Goal: Find specific page/section: Find specific page/section

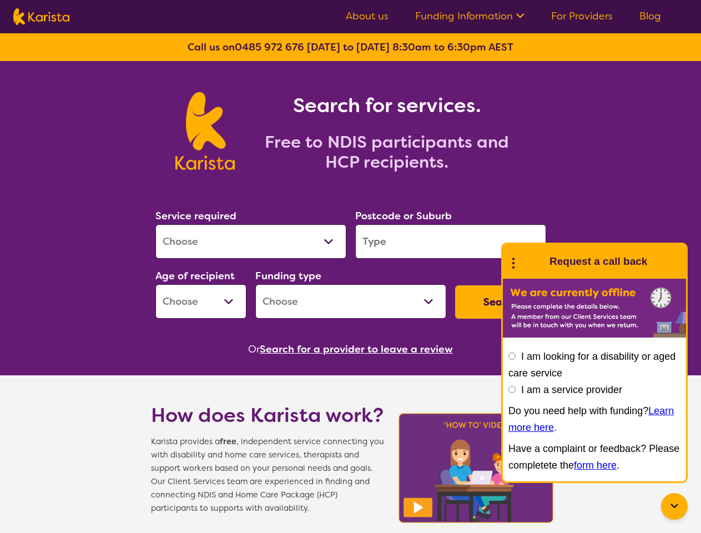
click at [471, 16] on link "Funding Information" at bounding box center [469, 15] width 109 height 13
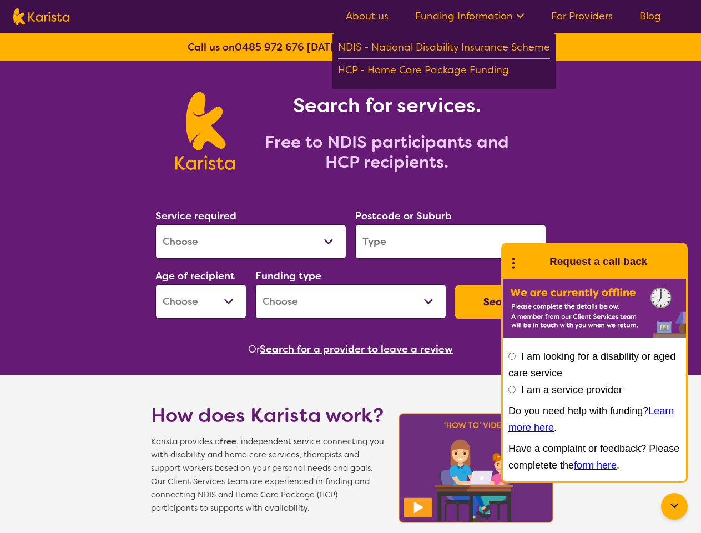
click at [501, 302] on button "Search" at bounding box center [500, 301] width 91 height 33
click at [359, 349] on button "Search for a provider to leave a review" at bounding box center [356, 349] width 193 height 17
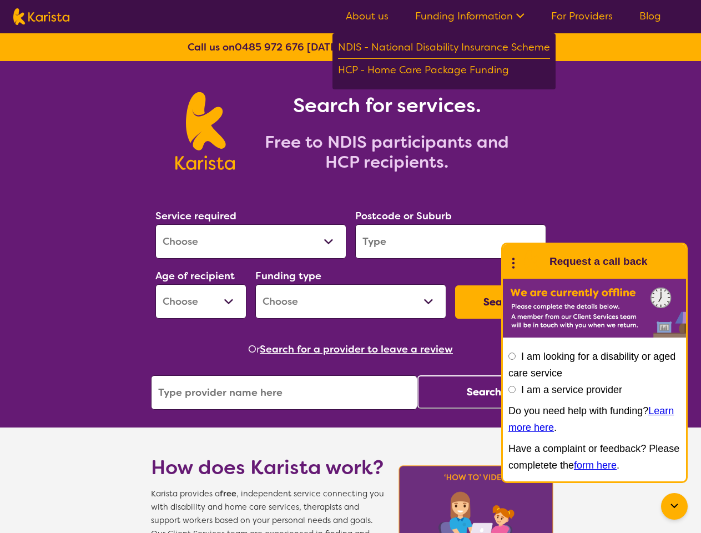
click at [674, 506] on icon at bounding box center [674, 506] width 13 height 13
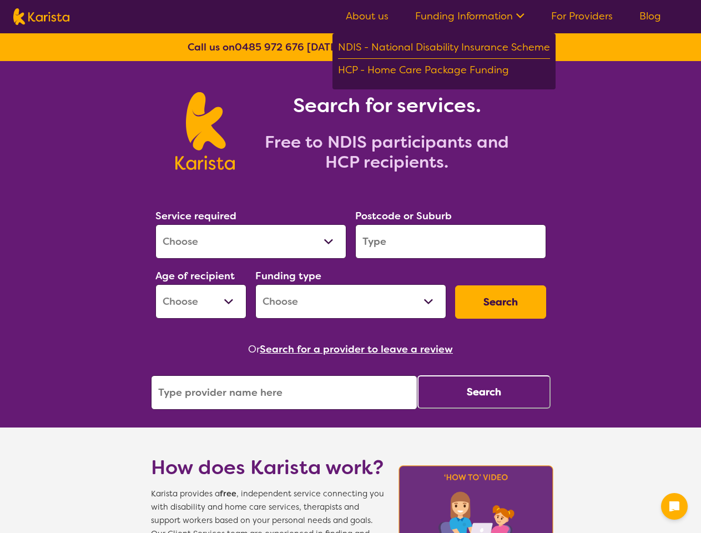
click at [513, 261] on div "Postcode or Suburb" at bounding box center [451, 233] width 200 height 60
click at [512, 356] on div "Or Search for a provider to leave a review" at bounding box center [351, 349] width 400 height 17
click at [512, 389] on button "Search" at bounding box center [483, 391] width 133 height 33
